Goal: Information Seeking & Learning: Understand process/instructions

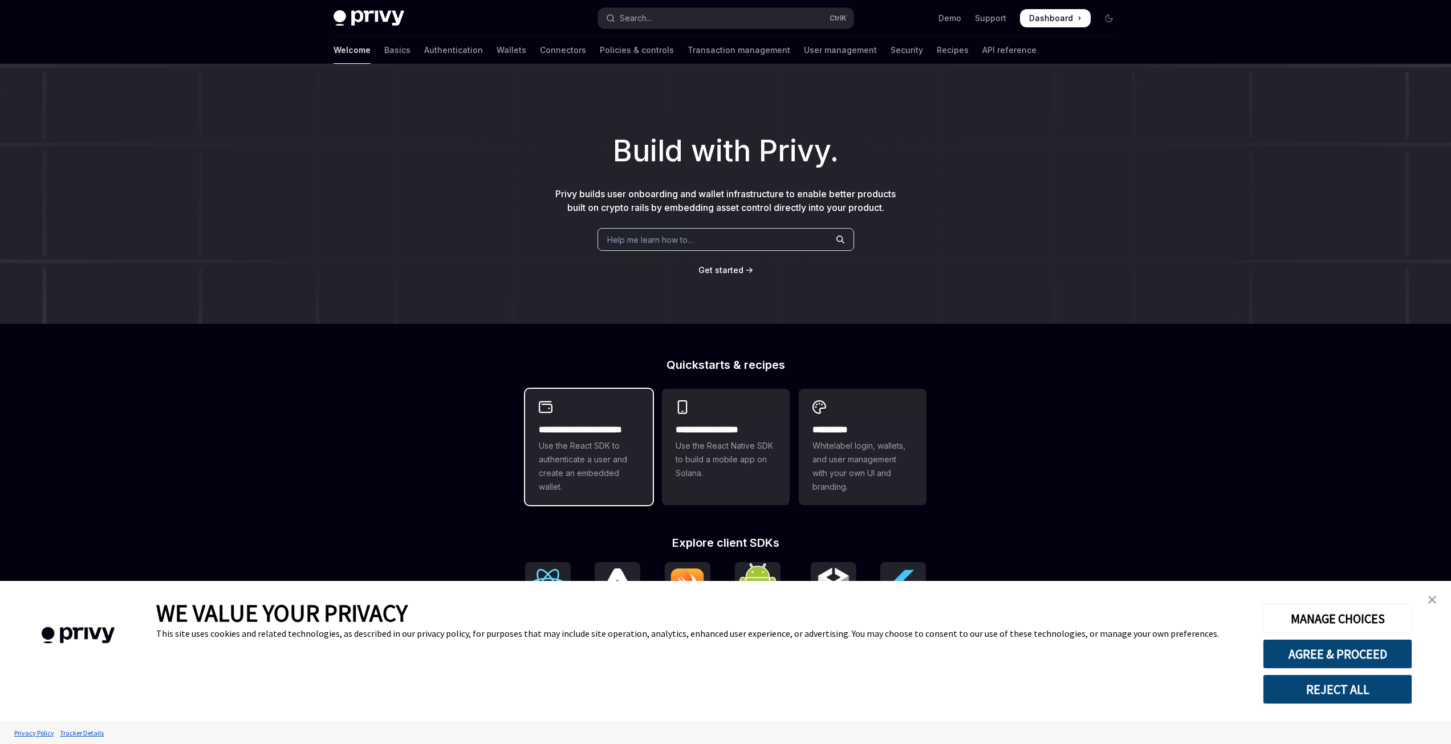
click at [612, 428] on h2 "**********" at bounding box center [589, 430] width 100 height 14
type textarea "*"
click at [1298, 661] on button "AGREE & PROCEED" at bounding box center [1337, 654] width 149 height 30
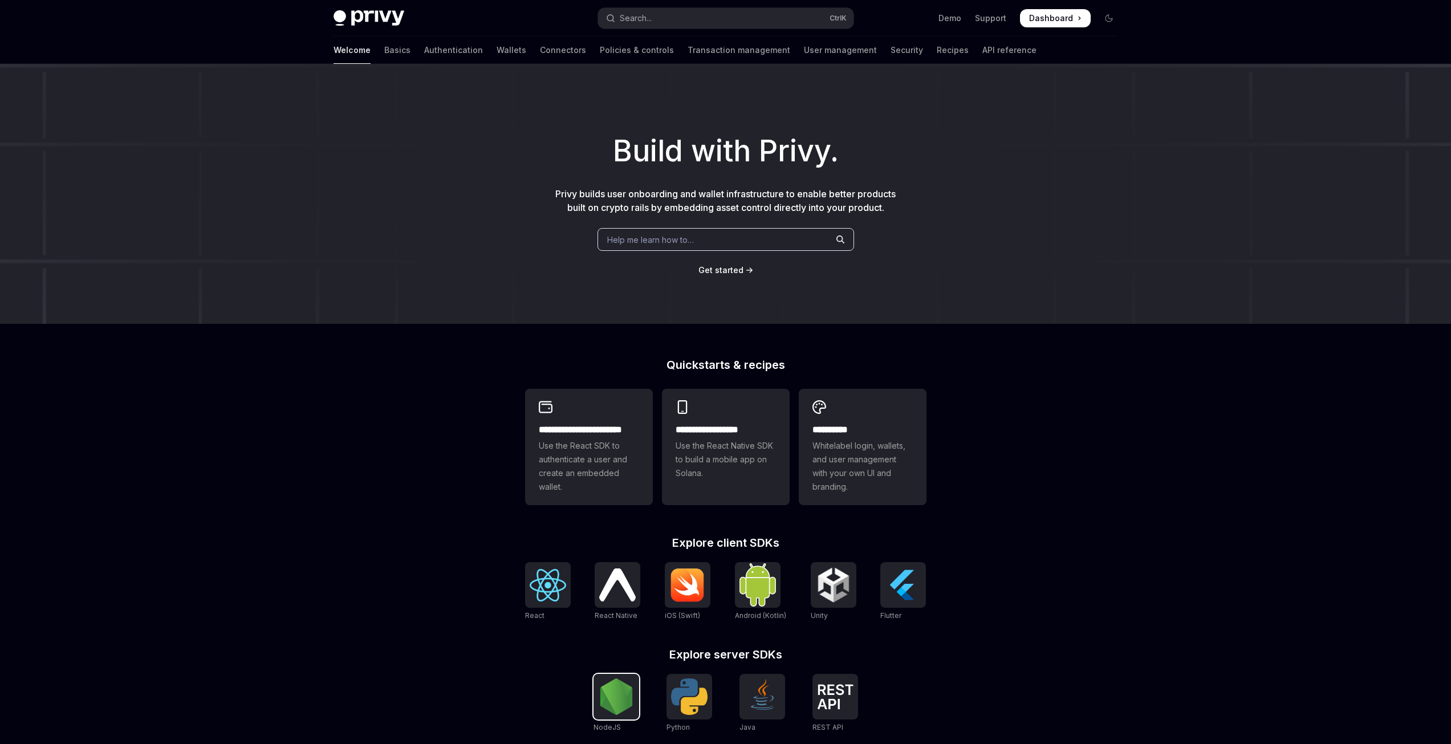
click at [599, 704] on img at bounding box center [616, 696] width 36 height 36
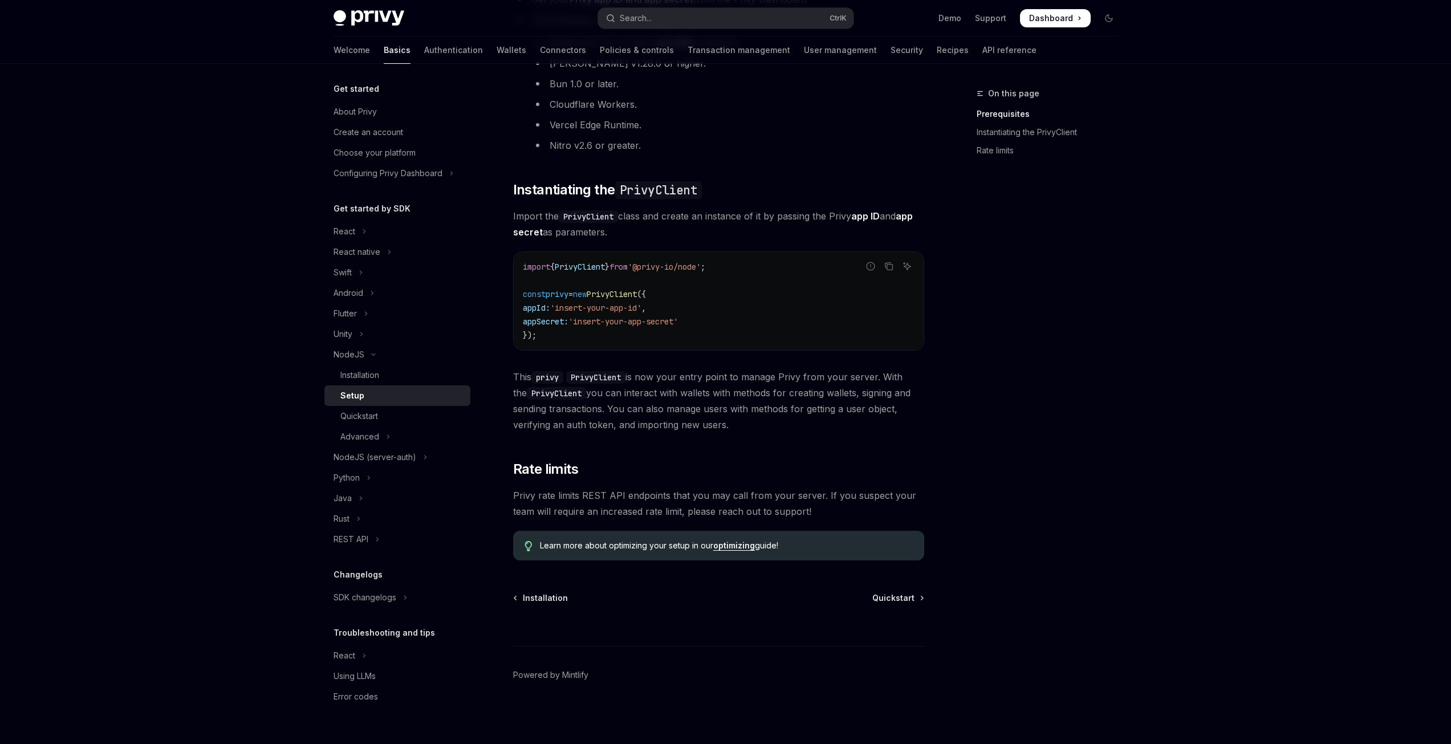
scroll to position [208, 0]
click at [875, 604] on div "Ctrl I" at bounding box center [718, 624] width 411 height 42
click at [884, 603] on div "Ctrl I" at bounding box center [718, 624] width 411 height 42
click at [897, 595] on span "Quickstart" at bounding box center [893, 597] width 42 height 11
type textarea "*"
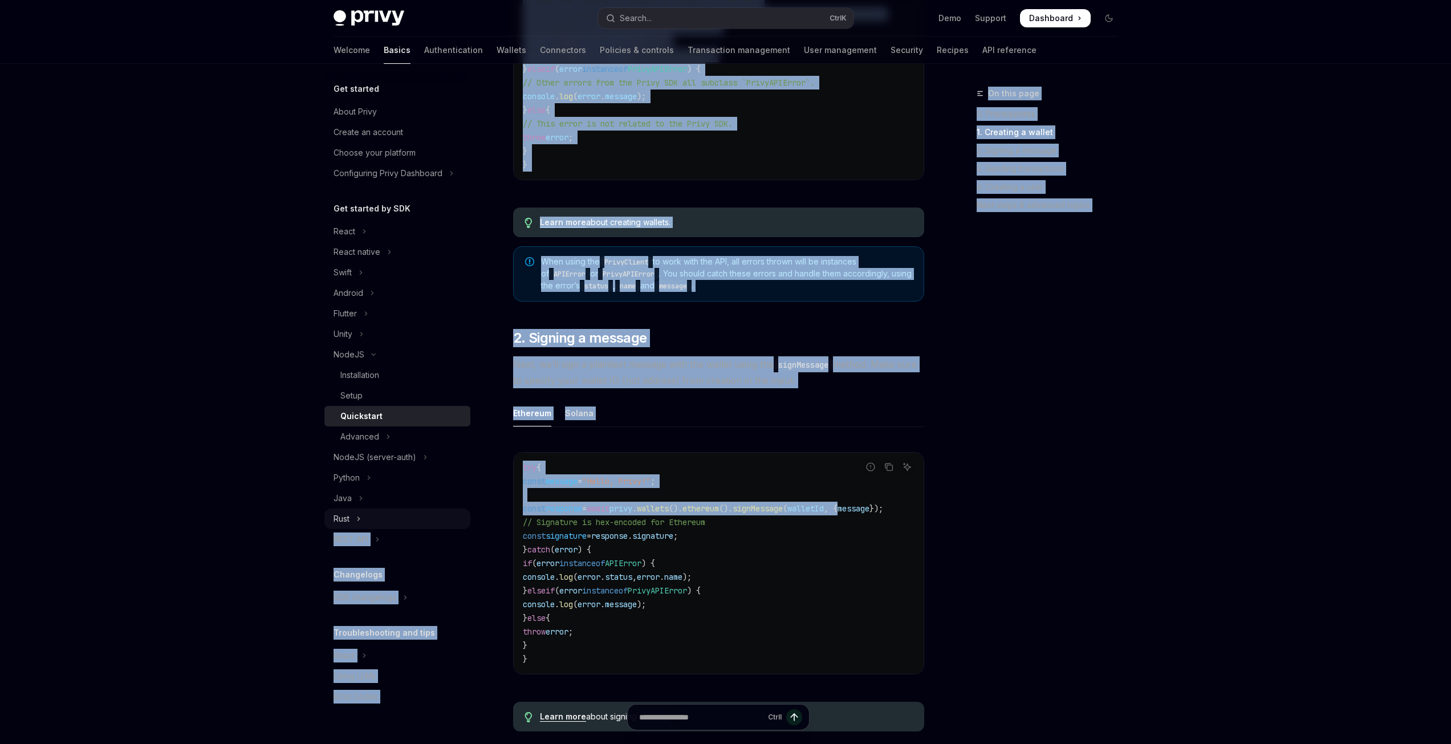
drag, startPoint x: 881, startPoint y: 516, endPoint x: 424, endPoint y: 511, distance: 457.9
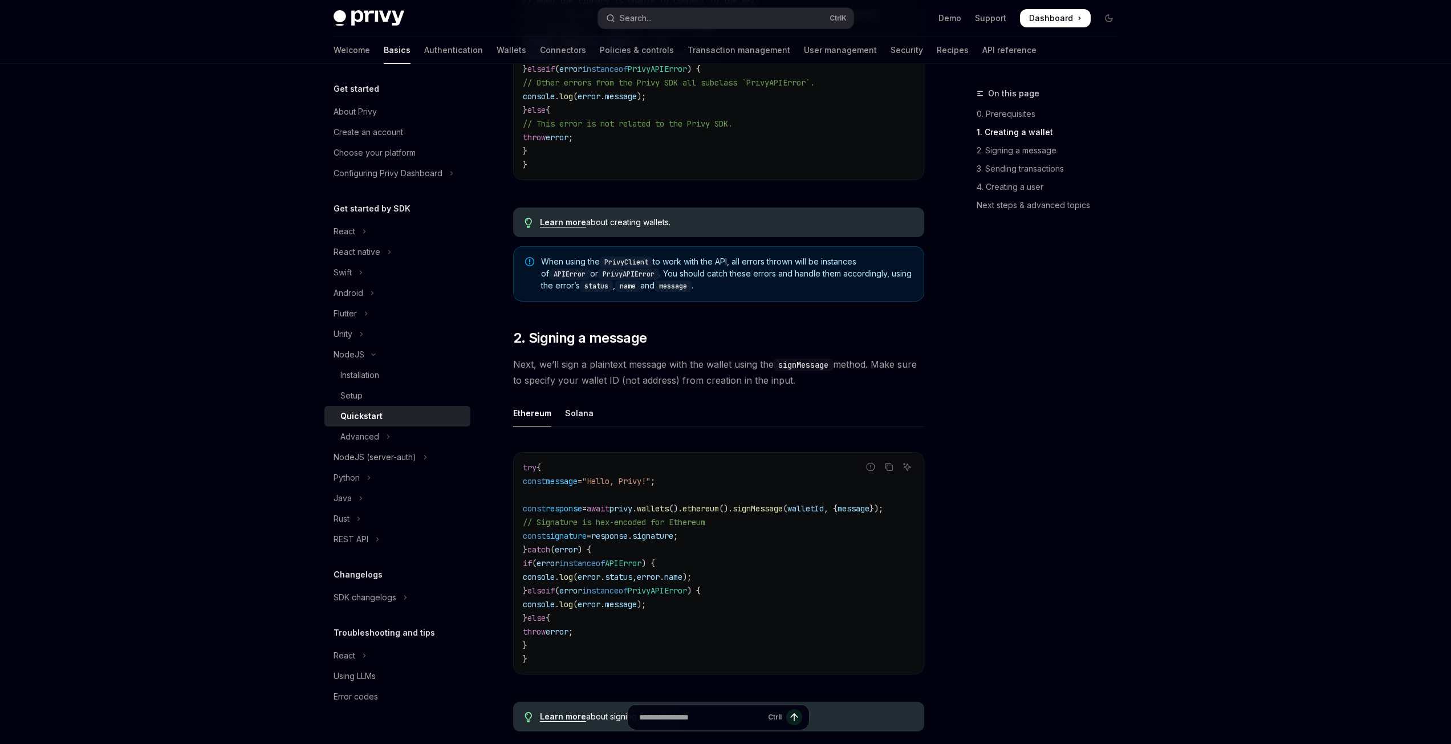
click at [684, 532] on code "try { const message = "Hello, Privy!" ; const response = await privy . wallets …" at bounding box center [719, 563] width 392 height 205
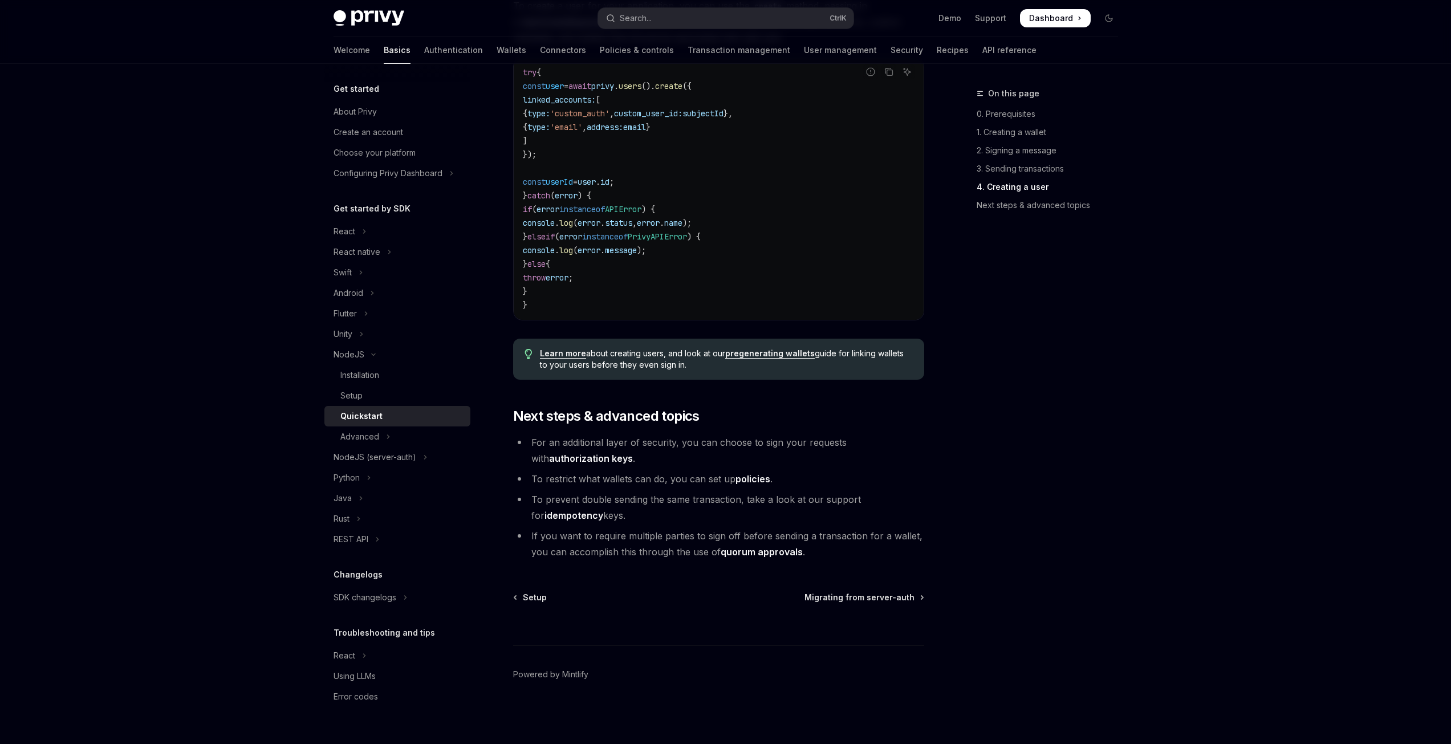
scroll to position [2113, 0]
